Goal: Navigation & Orientation: Find specific page/section

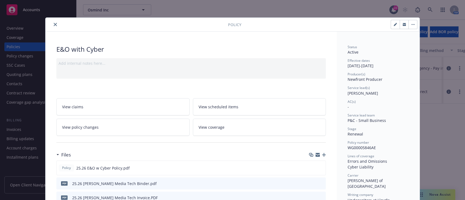
click at [52, 25] on button "close" at bounding box center [55, 24] width 7 height 7
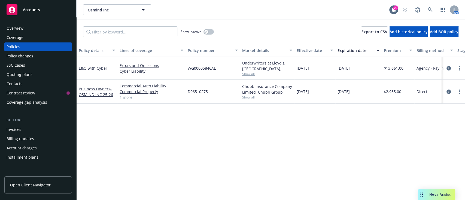
click at [31, 29] on div "Overview" at bounding box center [38, 28] width 63 height 9
